Goal: Use online tool/utility: Utilize a website feature to perform a specific function

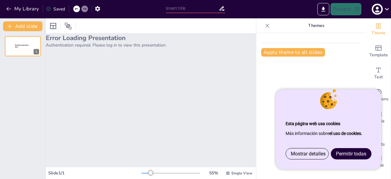
click at [348, 153] on font "Permitir todas" at bounding box center [351, 154] width 30 height 6
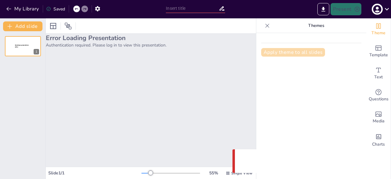
click at [294, 50] on button "Apply theme to all slides" at bounding box center [293, 52] width 64 height 9
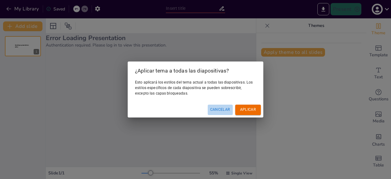
click at [222, 110] on font "Cancelar" at bounding box center [220, 109] width 20 height 4
